Goal: Book appointment/travel/reservation

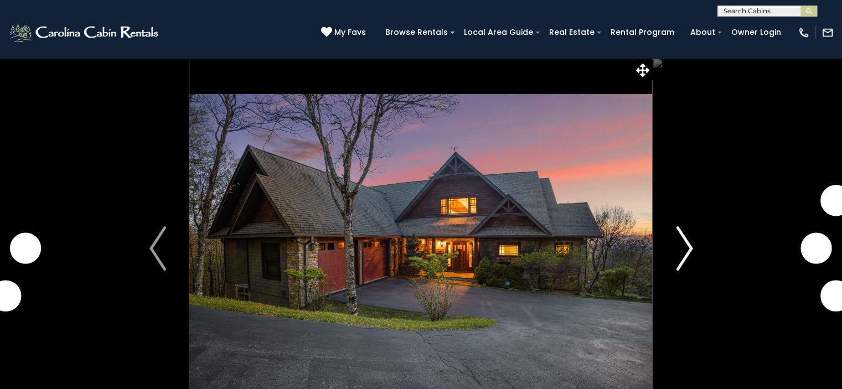
click at [686, 252] on img "Next" at bounding box center [684, 248] width 17 height 44
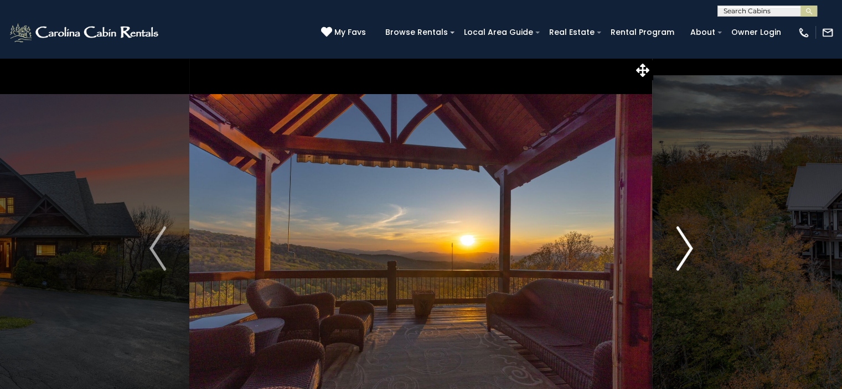
click at [684, 251] on img "Next" at bounding box center [684, 248] width 17 height 44
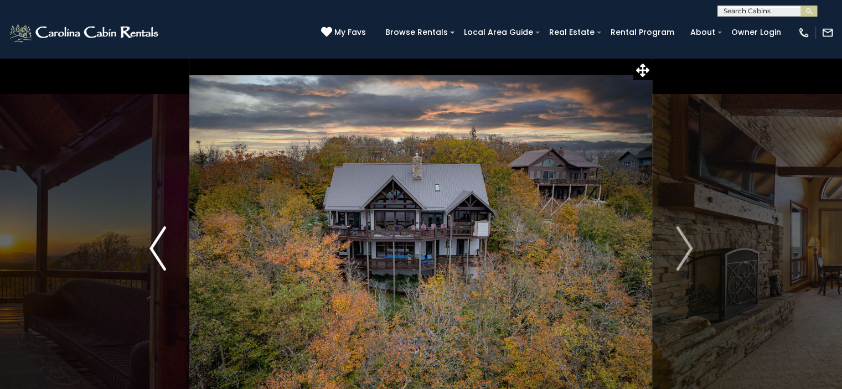
click at [158, 250] on img "Previous" at bounding box center [157, 248] width 17 height 44
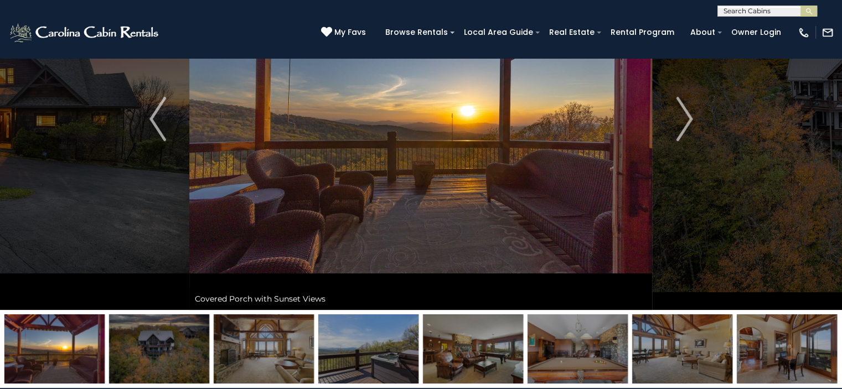
scroll to position [111, 0]
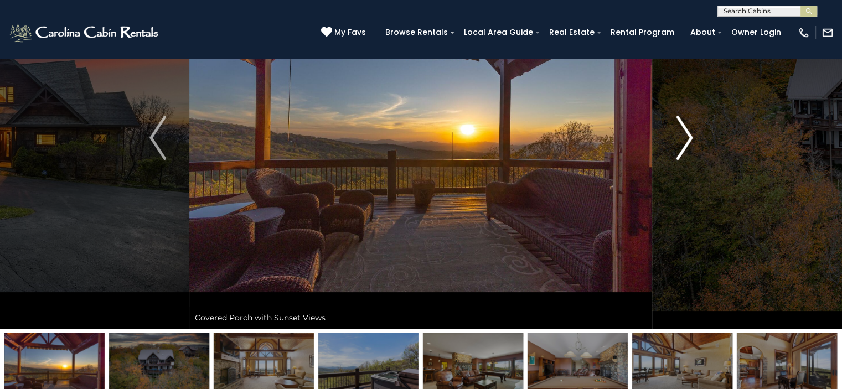
click at [686, 141] on img "Next" at bounding box center [684, 138] width 17 height 44
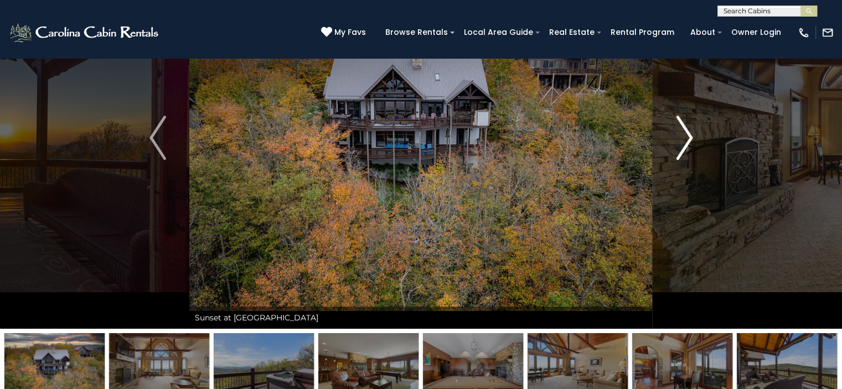
click at [679, 139] on img "Next" at bounding box center [684, 138] width 17 height 44
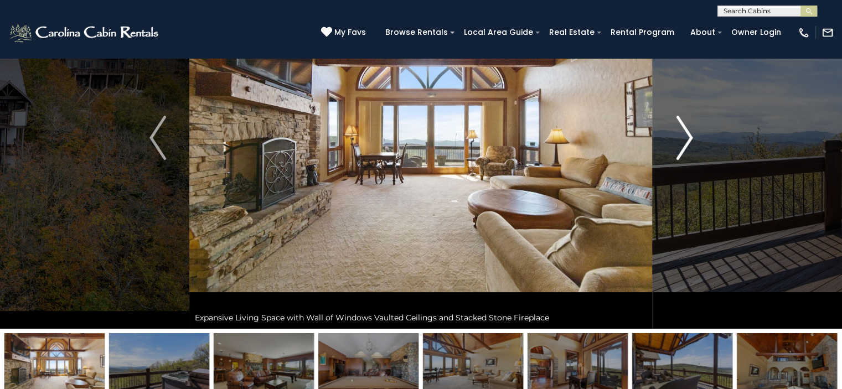
click at [679, 146] on img "Next" at bounding box center [684, 138] width 17 height 44
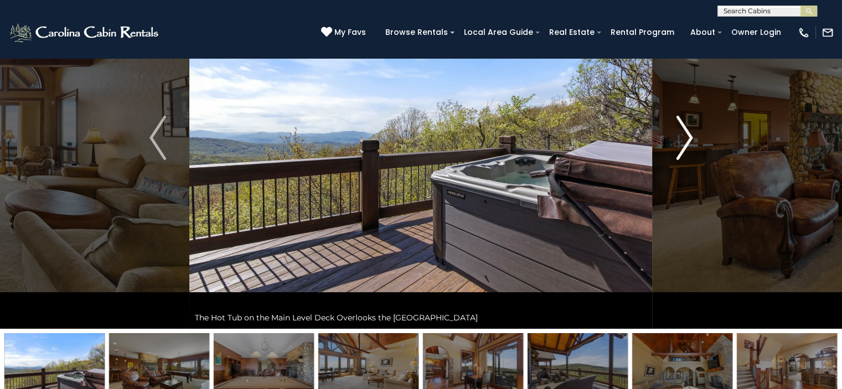
click at [685, 142] on img "Next" at bounding box center [684, 138] width 17 height 44
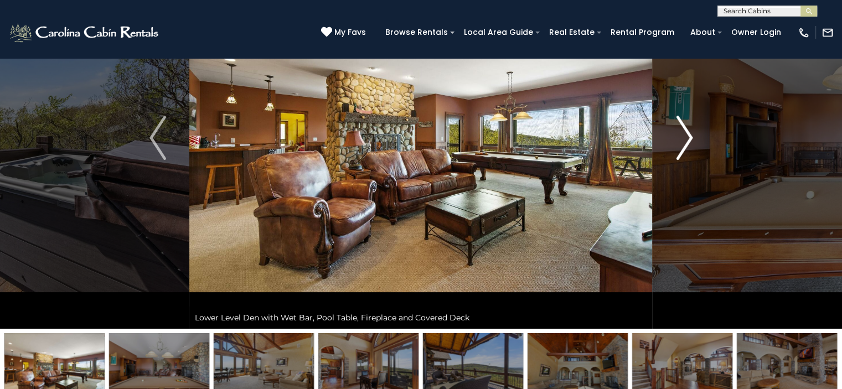
click at [682, 138] on img "Next" at bounding box center [684, 138] width 17 height 44
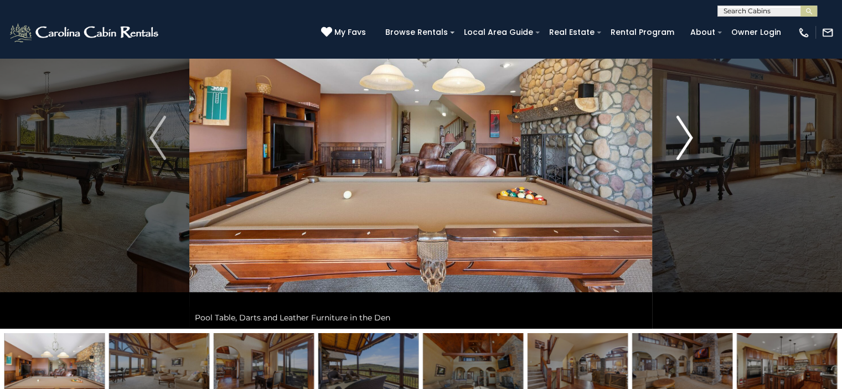
click at [682, 141] on img "Next" at bounding box center [684, 138] width 17 height 44
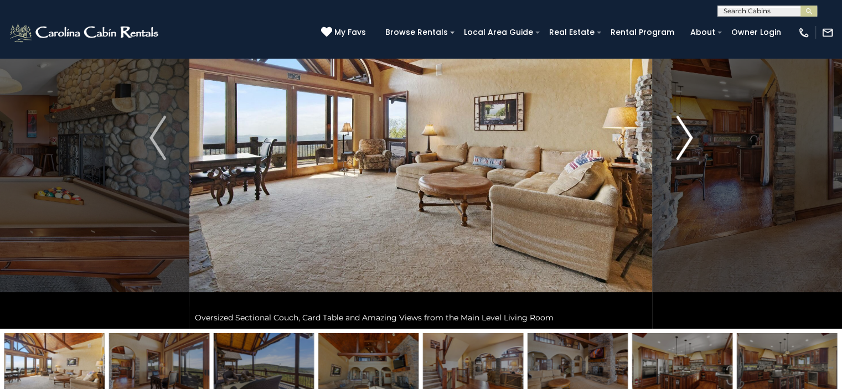
click at [675, 144] on button "Next" at bounding box center [685, 138] width 64 height 382
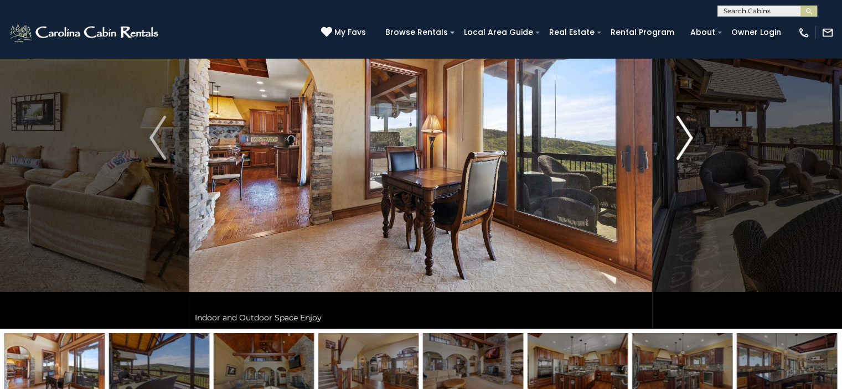
click at [680, 143] on img "Next" at bounding box center [684, 138] width 17 height 44
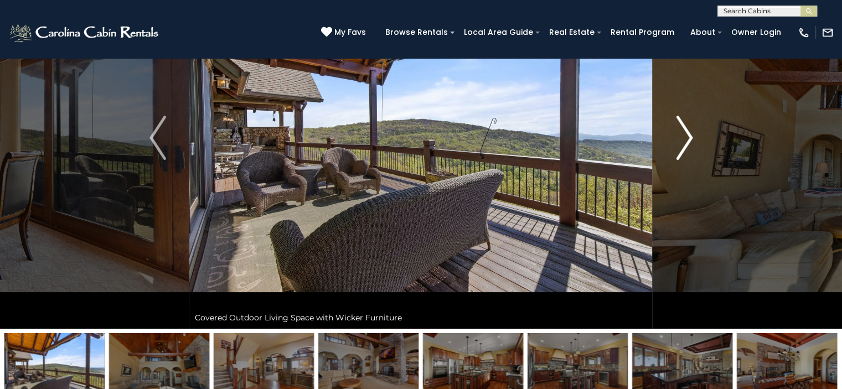
click at [682, 141] on img "Next" at bounding box center [684, 138] width 17 height 44
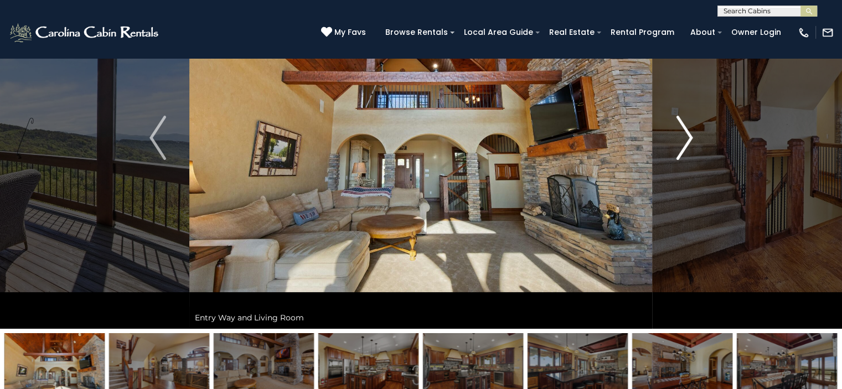
click at [680, 146] on img "Next" at bounding box center [684, 138] width 17 height 44
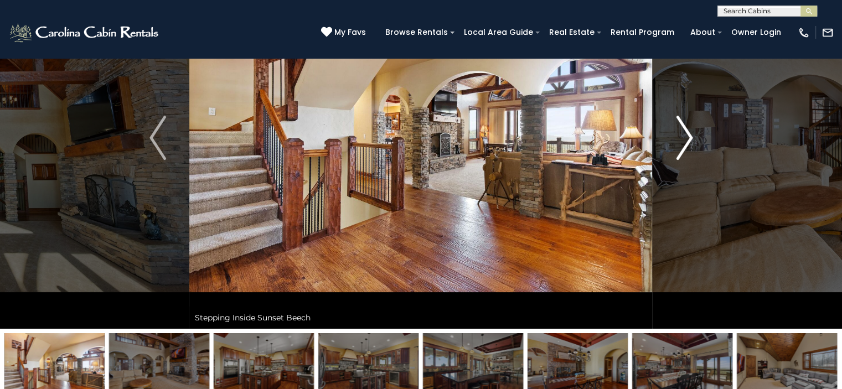
click at [680, 143] on img "Next" at bounding box center [684, 138] width 17 height 44
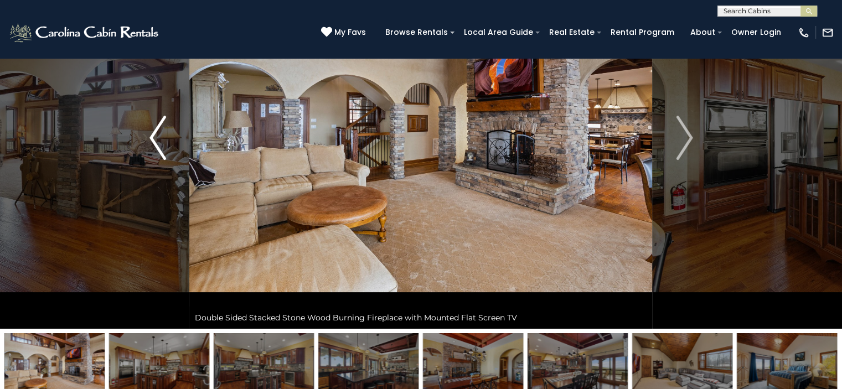
click at [162, 143] on img "Previous" at bounding box center [157, 138] width 17 height 44
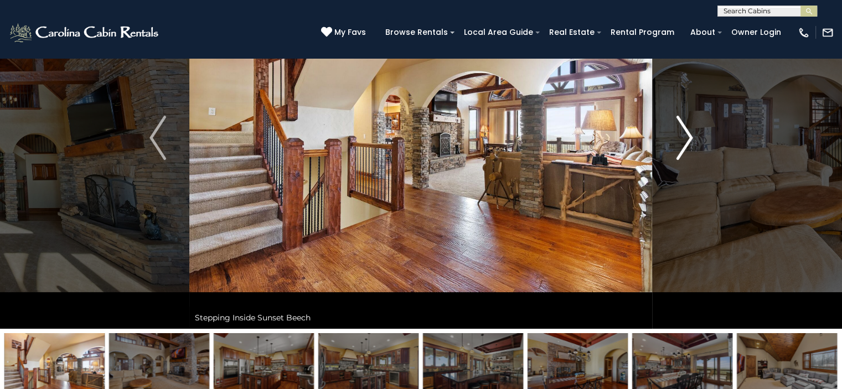
click at [687, 138] on img "Next" at bounding box center [684, 138] width 17 height 44
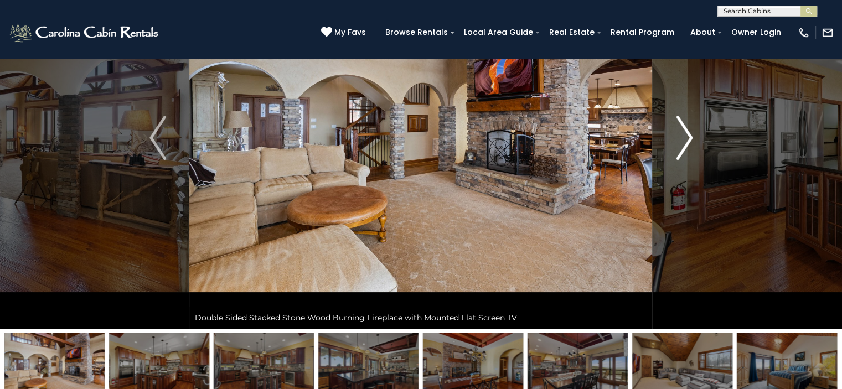
click at [684, 138] on img "Next" at bounding box center [684, 138] width 17 height 44
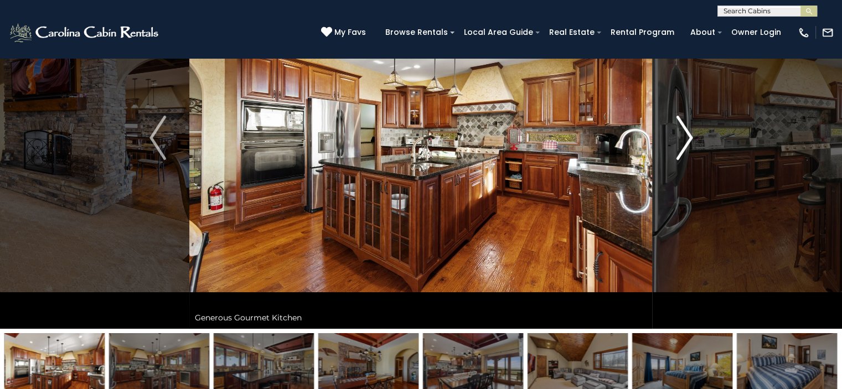
click at [677, 142] on img "Next" at bounding box center [684, 138] width 17 height 44
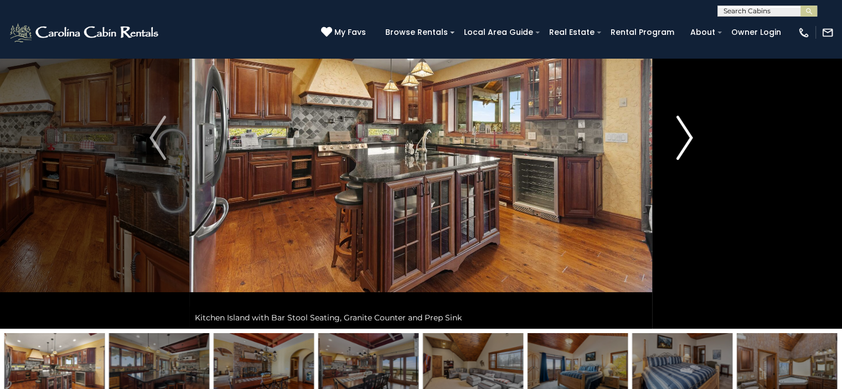
click at [680, 140] on img "Next" at bounding box center [684, 138] width 17 height 44
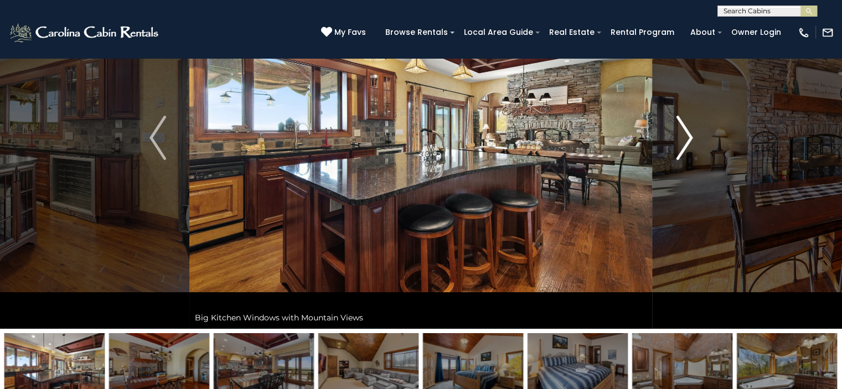
click at [678, 143] on img "Next" at bounding box center [684, 138] width 17 height 44
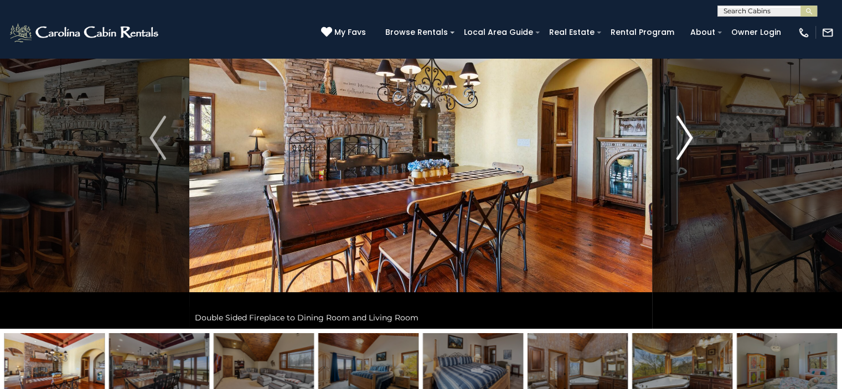
click at [678, 142] on img "Next" at bounding box center [684, 138] width 17 height 44
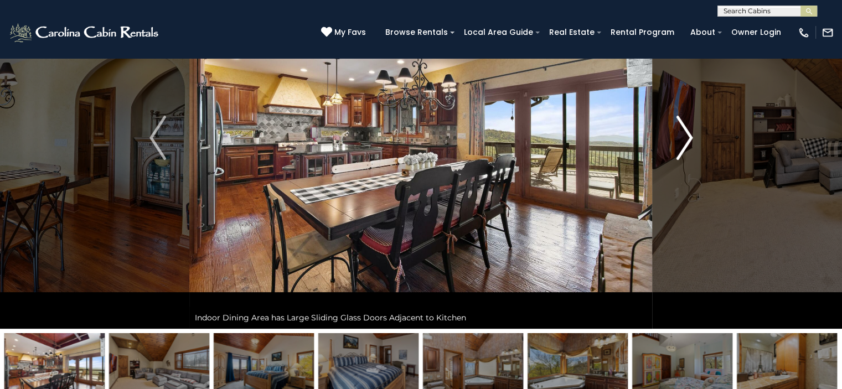
click at [678, 142] on img "Next" at bounding box center [684, 138] width 17 height 44
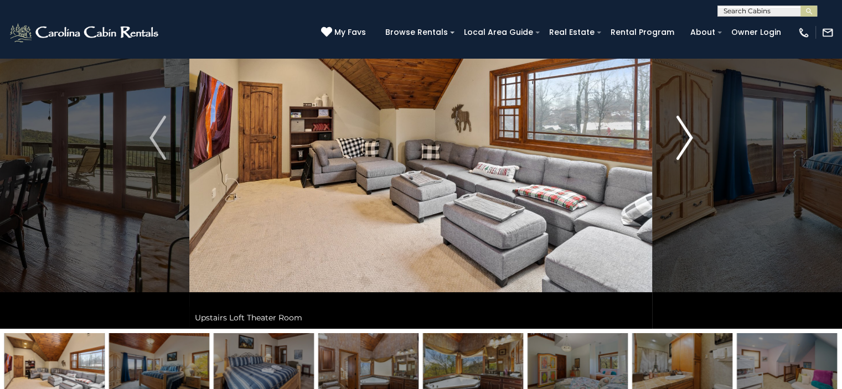
click at [683, 144] on img "Next" at bounding box center [684, 138] width 17 height 44
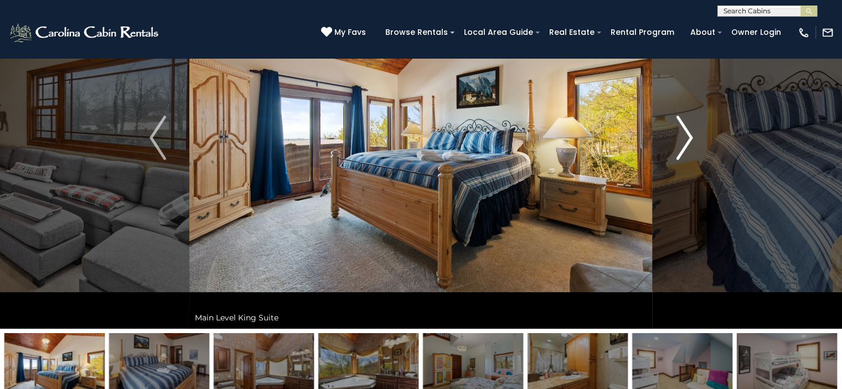
click at [683, 144] on img "Next" at bounding box center [684, 138] width 17 height 44
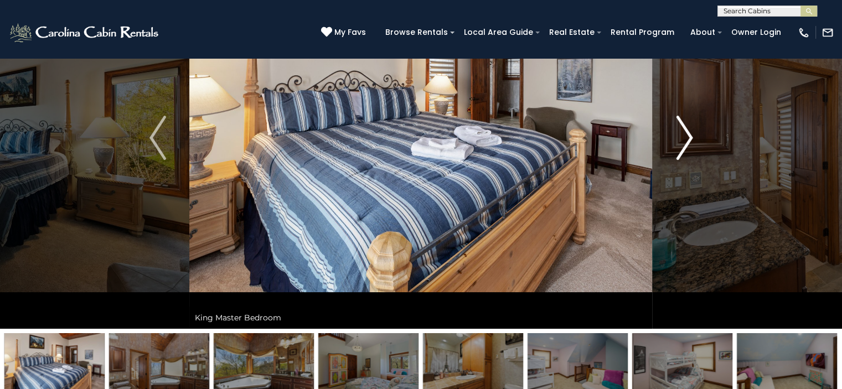
click at [683, 144] on img "Next" at bounding box center [684, 138] width 17 height 44
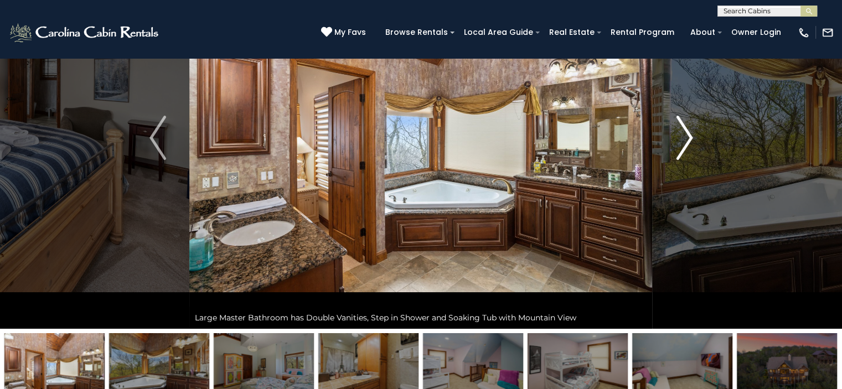
click at [683, 143] on img "Next" at bounding box center [684, 138] width 17 height 44
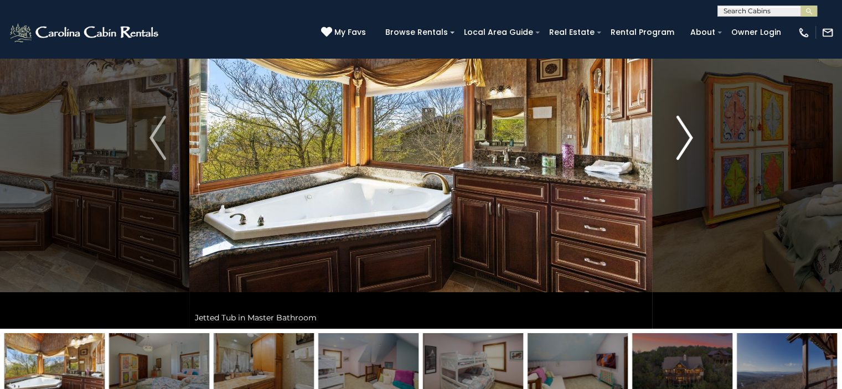
click at [680, 143] on img "Next" at bounding box center [684, 138] width 17 height 44
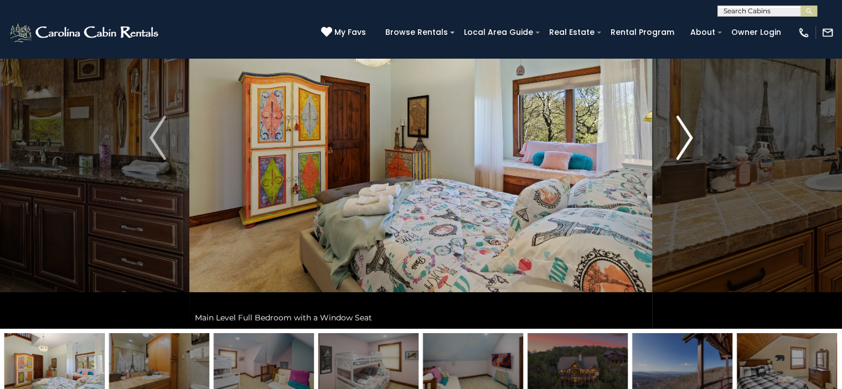
click at [683, 141] on img "Next" at bounding box center [684, 138] width 17 height 44
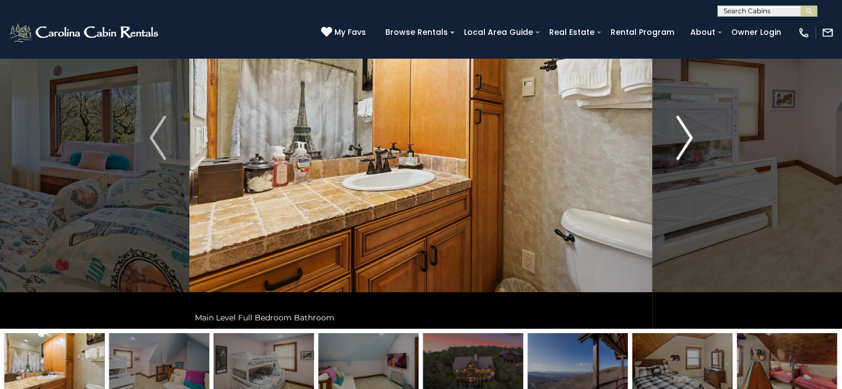
click at [683, 141] on img "Next" at bounding box center [684, 138] width 17 height 44
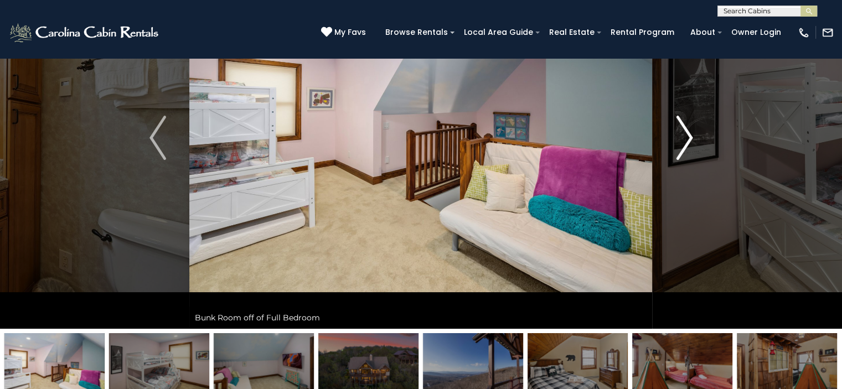
click at [683, 141] on img "Next" at bounding box center [684, 138] width 17 height 44
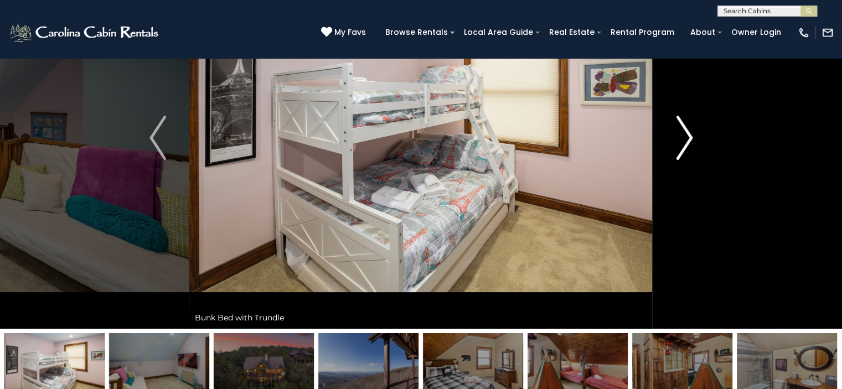
click at [682, 139] on img "Next" at bounding box center [684, 138] width 17 height 44
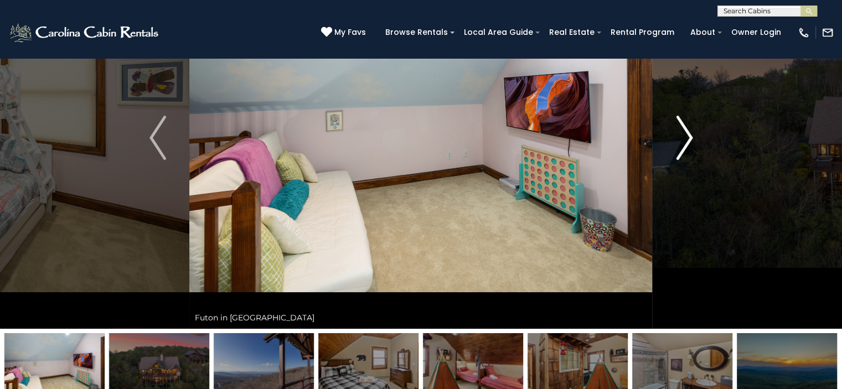
click at [680, 143] on img "Next" at bounding box center [684, 138] width 17 height 44
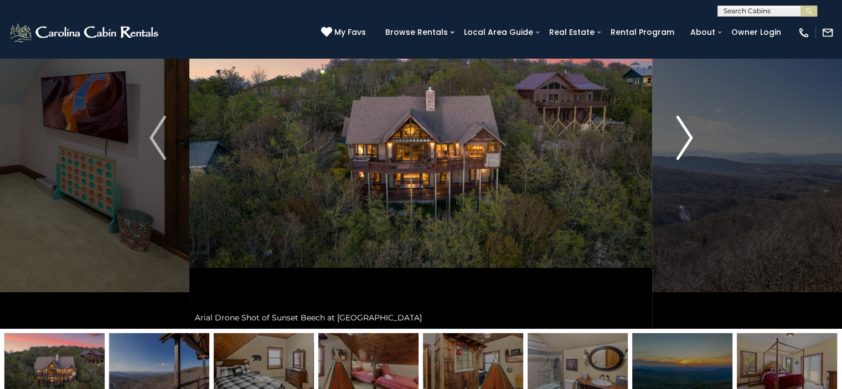
click at [672, 146] on button "Next" at bounding box center [685, 138] width 64 height 382
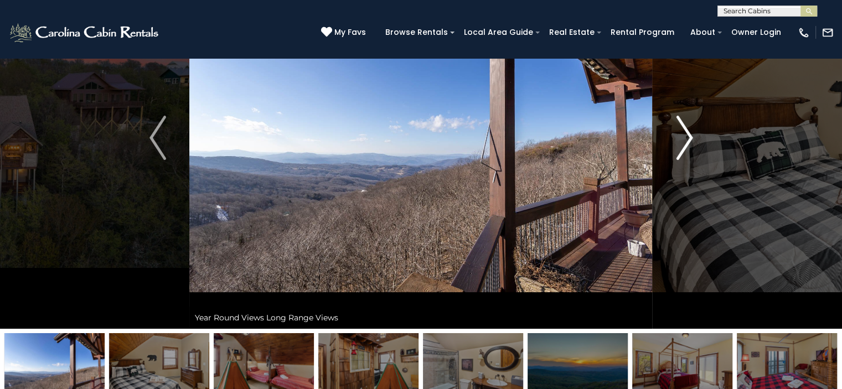
click at [676, 138] on img "Next" at bounding box center [684, 138] width 17 height 44
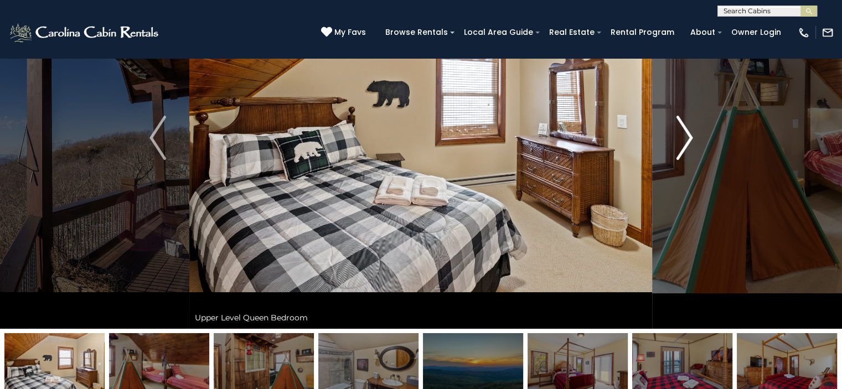
click at [676, 138] on img "Next" at bounding box center [684, 138] width 17 height 44
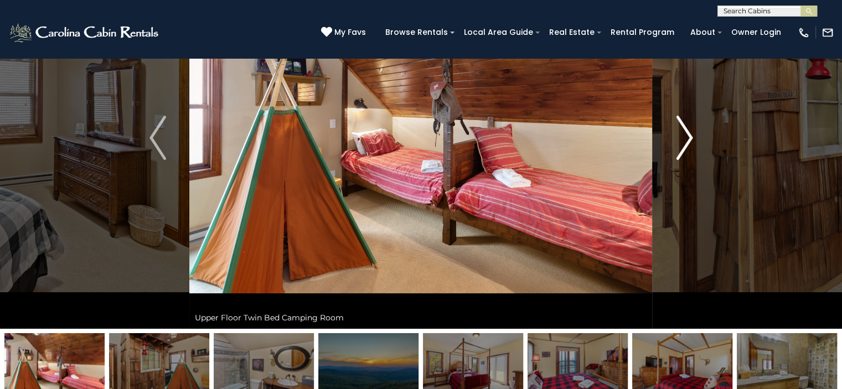
click at [676, 138] on img "Next" at bounding box center [684, 138] width 17 height 44
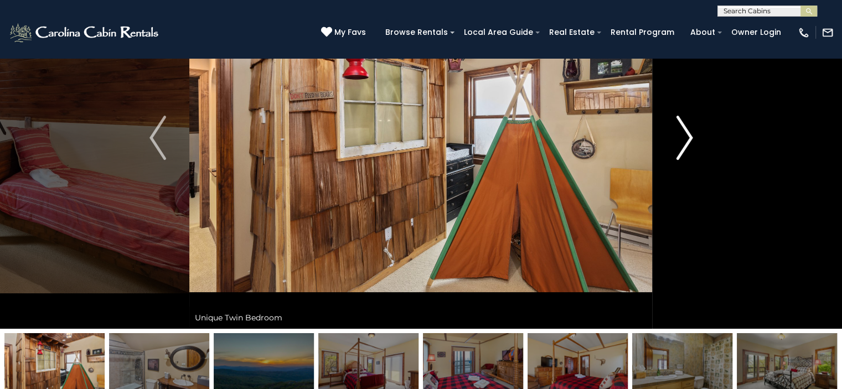
click at [676, 138] on img "Next" at bounding box center [684, 138] width 17 height 44
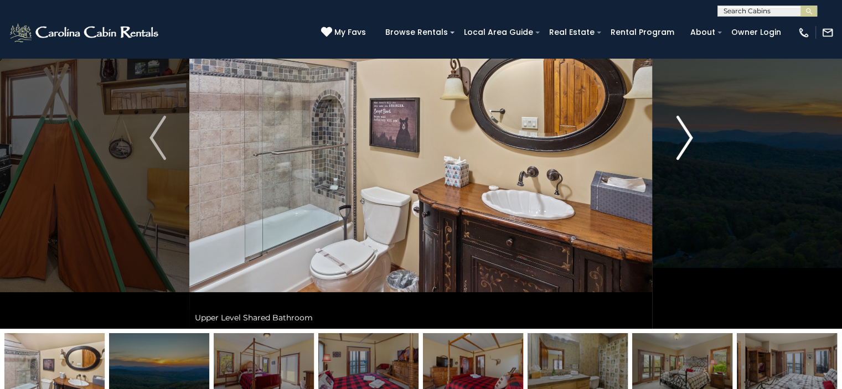
click at [680, 136] on img "Next" at bounding box center [684, 138] width 17 height 44
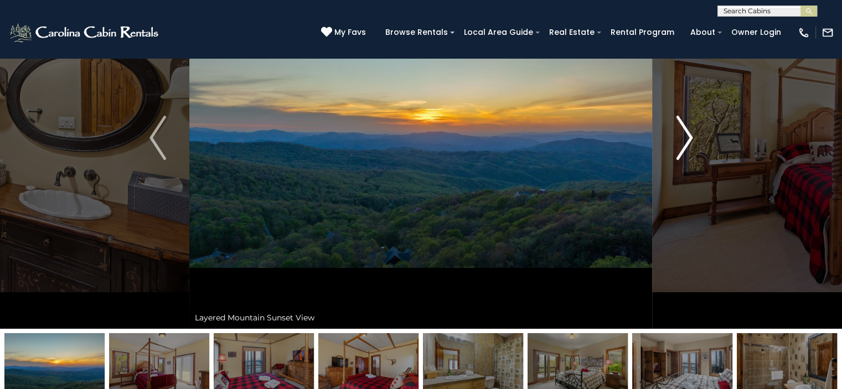
click at [680, 136] on img "Next" at bounding box center [684, 138] width 17 height 44
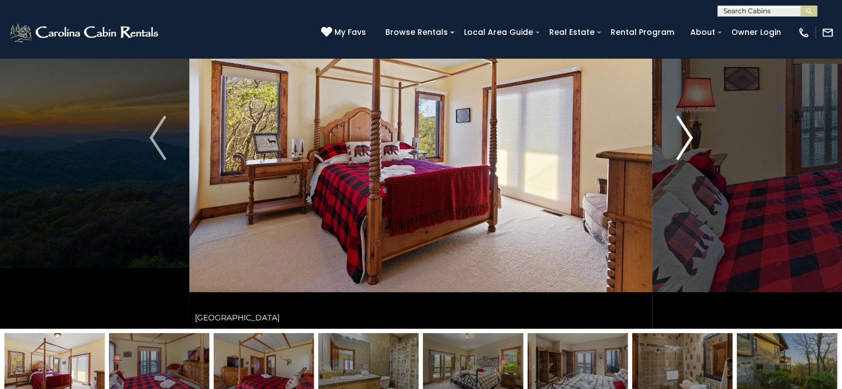
click at [676, 139] on img "Next" at bounding box center [684, 138] width 17 height 44
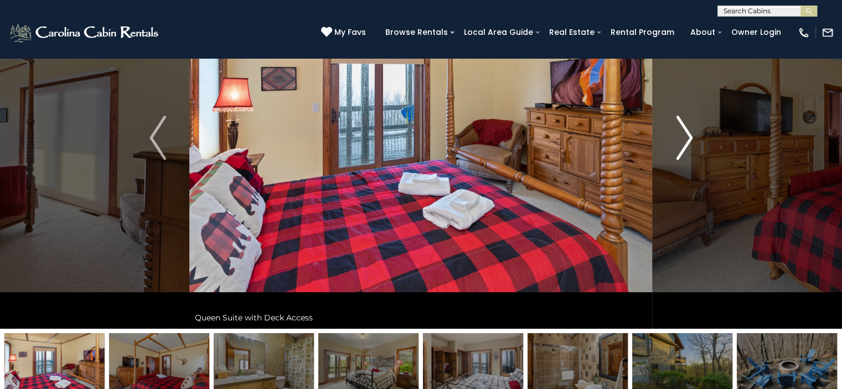
click at [676, 153] on img "Next" at bounding box center [684, 138] width 17 height 44
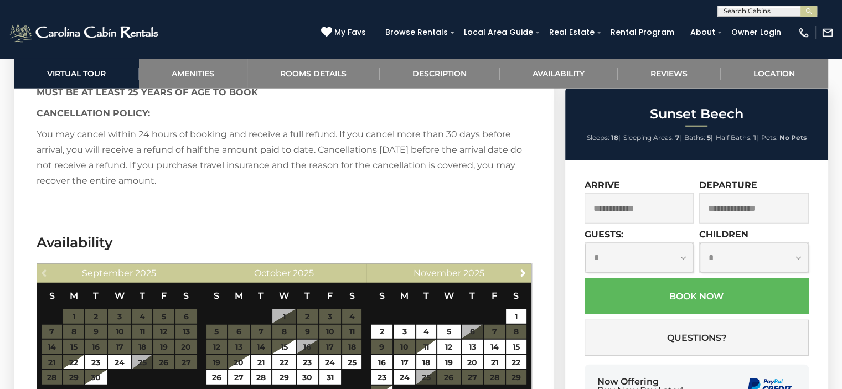
scroll to position [3044, 0]
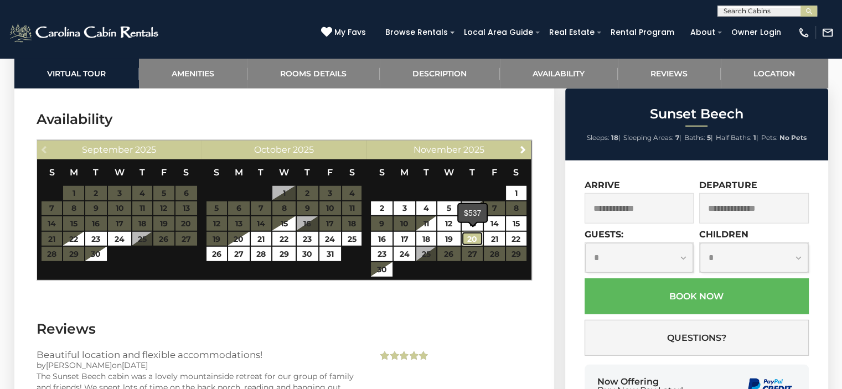
click at [474, 234] on link "20" at bounding box center [473, 239] width 22 height 14
type input "**********"
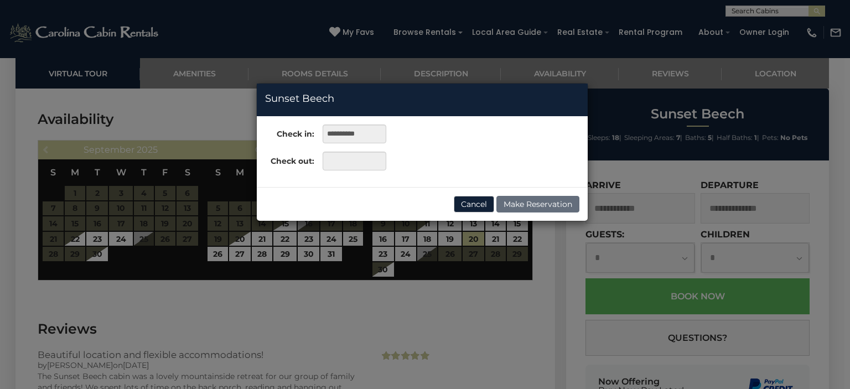
click at [385, 251] on div "**********" at bounding box center [425, 194] width 850 height 389
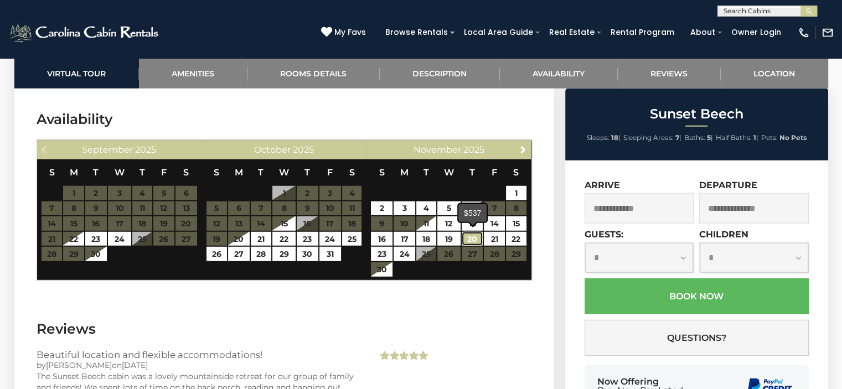
click at [473, 234] on link "20" at bounding box center [473, 239] width 22 height 14
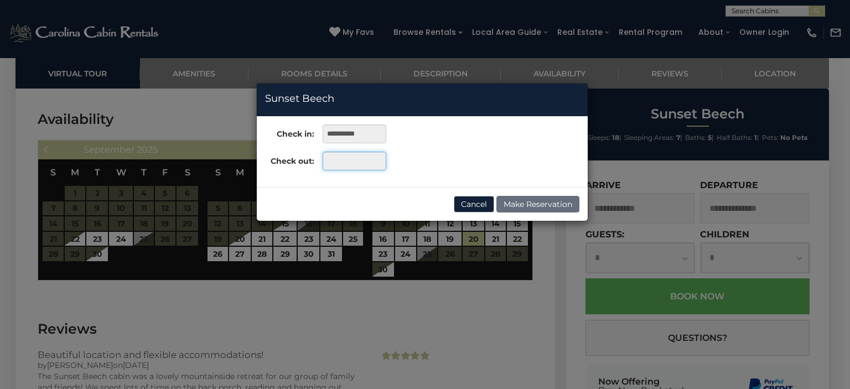
click at [339, 159] on input "text" at bounding box center [355, 161] width 64 height 19
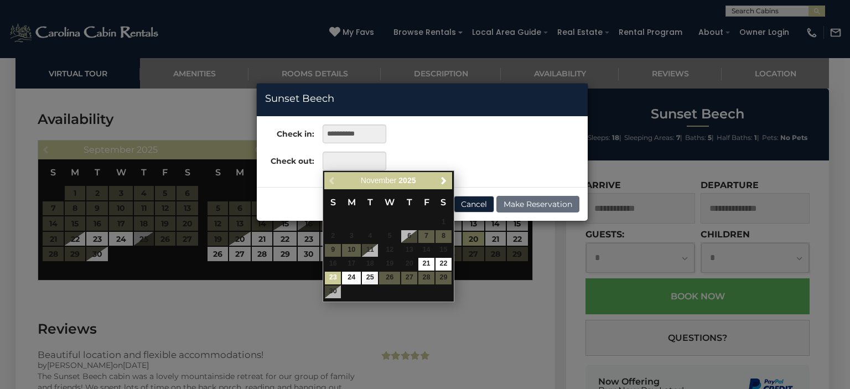
click at [330, 275] on link "23" at bounding box center [333, 278] width 16 height 13
type input "**********"
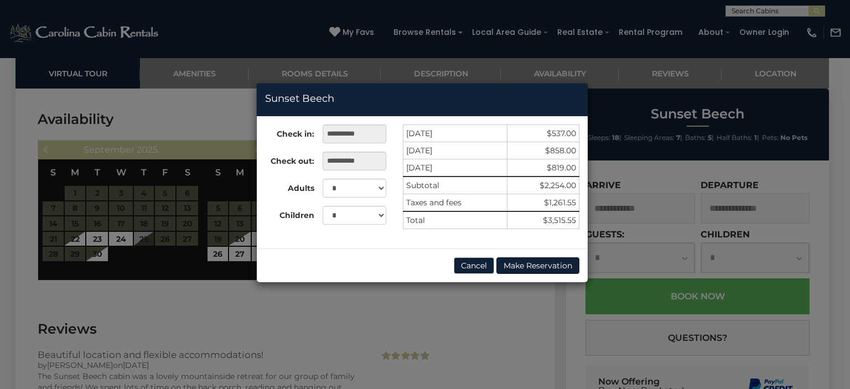
click at [276, 37] on div "**********" at bounding box center [425, 194] width 850 height 389
